Goal: Information Seeking & Learning: Learn about a topic

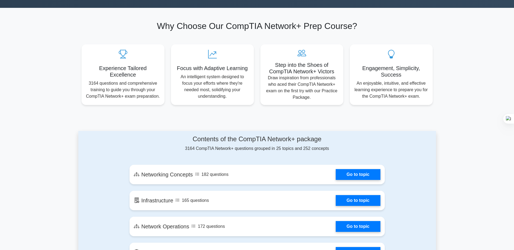
scroll to position [217, 0]
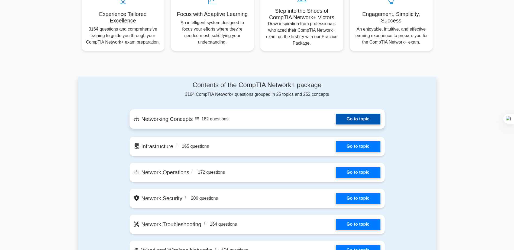
click at [345, 124] on link "Go to topic" at bounding box center [358, 119] width 44 height 11
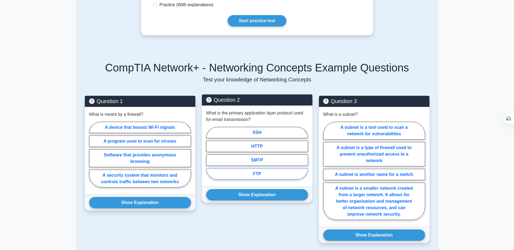
scroll to position [54, 0]
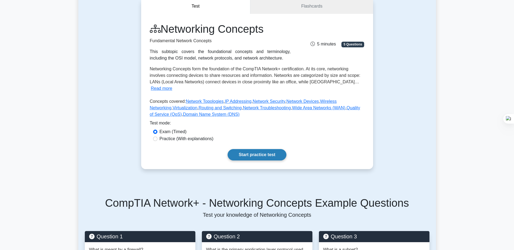
click at [274, 149] on link "Start practice test" at bounding box center [257, 154] width 59 height 11
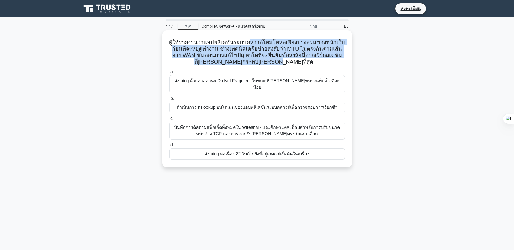
drag, startPoint x: 244, startPoint y: 40, endPoint x: 265, endPoint y: 62, distance: 30.3
click at [265, 62] on font "ผู้ใช้รายงานว่าแอปพลิเคชันระบบคลาวด์ใหม่โหลดเพียงบางส่วนของหน้าเว็บก่อนที่จะหยุ…" at bounding box center [257, 51] width 176 height 25
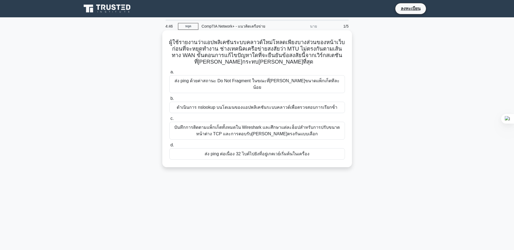
drag, startPoint x: 265, startPoint y: 62, endPoint x: 270, endPoint y: 64, distance: 5.8
click at [313, 64] on icon ".spinner_0XTQ{transform-origin:ศูนย์กลาง; แอนิเมชั่น:spinner_y6GP .75s Linear I…" at bounding box center [316, 62] width 7 height 7
drag, startPoint x: 121, startPoint y: 63, endPoint x: 177, endPoint y: 48, distance: 58.1
click at [177, 48] on font "ผู้ใช้รายงานว่าแอปพลิเคชันระบบคลาวด์ใหม่โหลดเพียงบางส่วนของหน้าเว็บก่อนที่จะหยุ…" at bounding box center [257, 51] width 176 height 25
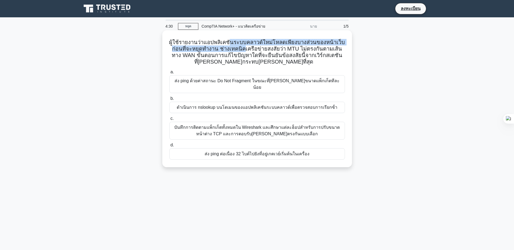
drag, startPoint x: 229, startPoint y: 43, endPoint x: 231, endPoint y: 47, distance: 4.2
click at [231, 47] on font "ผู้ใช้รายงานว่าแอปพลิเคชันระบบคลาวด์ใหม่โหลดเพียงบางส่วนของหน้าเว็บก่อนที่จะหยุ…" at bounding box center [257, 51] width 176 height 25
drag, startPoint x: 231, startPoint y: 47, endPoint x: 216, endPoint y: 52, distance: 15.8
click at [216, 52] on font "ผู้ใช้รายงานว่าแอปพลิเคชันระบบคลาวด์ใหม่โหลดเพียงบางส่วนของหน้าเว็บก่อนที่จะหยุ…" at bounding box center [257, 51] width 176 height 25
drag, startPoint x: 209, startPoint y: 50, endPoint x: 281, endPoint y: 52, distance: 71.5
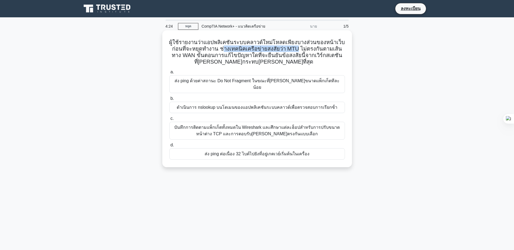
click at [281, 52] on font "ผู้ใช้รายงานว่าแอปพลิเคชันระบบคลาวด์ใหม่โหลดเพียงบางส่วนของหน้าเว็บก่อนที่จะหยุ…" at bounding box center [257, 51] width 176 height 25
click at [276, 123] on div "บันทึกการติดตามแพ็กเก็ตทั้งหมดใน Wireshark และศึกษาแต่ละฮ็อปสําหรับการปรับขนาดห…" at bounding box center [257, 131] width 176 height 18
click at [169, 121] on input "c. บันทึกการติดตามแพ็กเก็ตทั้งหมดใน Wireshark และศึกษาแต่ละฮ็อปสําหรับการปรับขน…" at bounding box center [169, 119] width 0 height 4
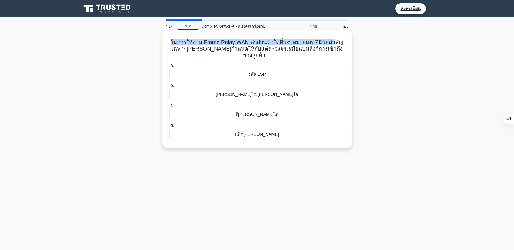
drag, startPoint x: 175, startPoint y: 44, endPoint x: 332, endPoint y: 44, distance: 157.4
click at [332, 44] on h5 "ในการใช้งาน Frame Relay WAN ค่าส่วนหัวใดที่ระบุหมายเลขที่มีนัยสําคัญเฉพาะที่ที่…" at bounding box center [257, 49] width 177 height 20
drag, startPoint x: 332, startPoint y: 44, endPoint x: 263, endPoint y: 44, distance: 68.8
click at [263, 44] on font "ในการใช้งาน Frame Relay WAN ค่าส่วนหัวใดที่ระบุหมายเลขที่มีนัยสําคัญเฉพาะที่ที่…" at bounding box center [257, 48] width 173 height 19
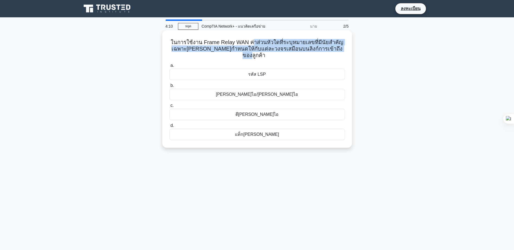
drag, startPoint x: 255, startPoint y: 42, endPoint x: 342, endPoint y: 51, distance: 87.9
click at [342, 51] on h5 "ในการใช้งาน Frame Relay WAN ค่าส่วนหัวใดที่ระบุหมายเลขที่มีนัยสําคัญเฉพาะที่ที่…" at bounding box center [257, 49] width 177 height 20
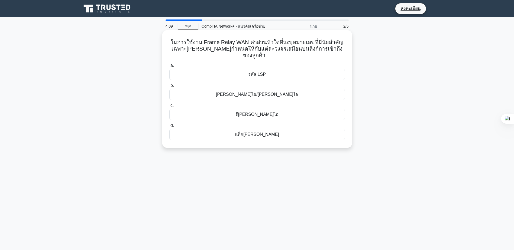
click at [273, 92] on div "วีพีไอ/วีซีไอ" at bounding box center [257, 94] width 176 height 11
click at [169, 88] on input "b. วีพีไอ/วีซีไอ" at bounding box center [169, 86] width 0 height 4
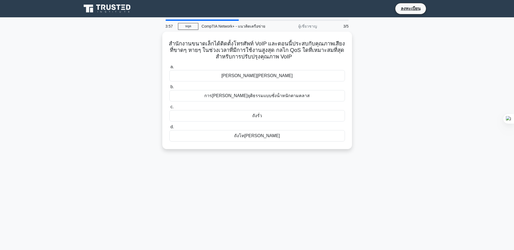
click at [500, 53] on main "3:57 หยุด CompTIA Network+ - แนวคิดเครือข่าย ผู้เชี่ยวชาญ 3/5 สํานักงานขนาดเล็ก…" at bounding box center [257, 154] width 514 height 275
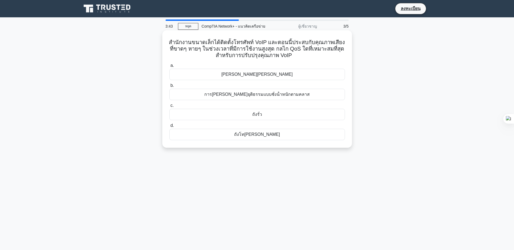
click at [293, 99] on div "การเข้าคิวที่ยุติธรรมแบบชั่งน้ําหนักตามคลาส" at bounding box center [257, 94] width 176 height 11
click at [169, 88] on input "b. การเข้าคิวที่ยุติธรรมแบบชั่งน้ําหนักตามคลาส" at bounding box center [169, 86] width 0 height 4
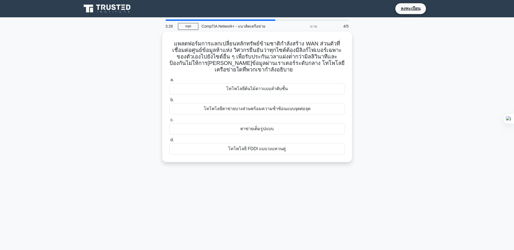
drag, startPoint x: 385, startPoint y: 63, endPoint x: 443, endPoint y: 49, distance: 59.3
click at [443, 49] on main "3:28 หยุด CompTIA Network+ - แนวคิดเครือข่าย นาย 4/5 .spinner_0XTQ{transform-or…" at bounding box center [257, 154] width 514 height 275
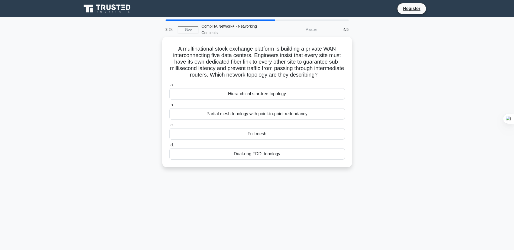
click at [303, 133] on div "Full mesh" at bounding box center [257, 133] width 176 height 11
click at [169, 127] on input "c. Full mesh" at bounding box center [169, 126] width 0 height 4
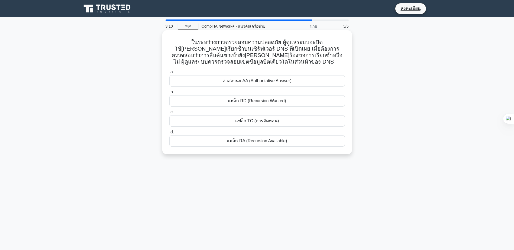
click at [286, 120] on div "แฟล็ก TC (การตัดทอน)" at bounding box center [257, 120] width 176 height 11
click at [169, 114] on input "c. แฟล็ก TC (การตัดทอน)" at bounding box center [169, 113] width 0 height 4
